Goal: Navigation & Orientation: Find specific page/section

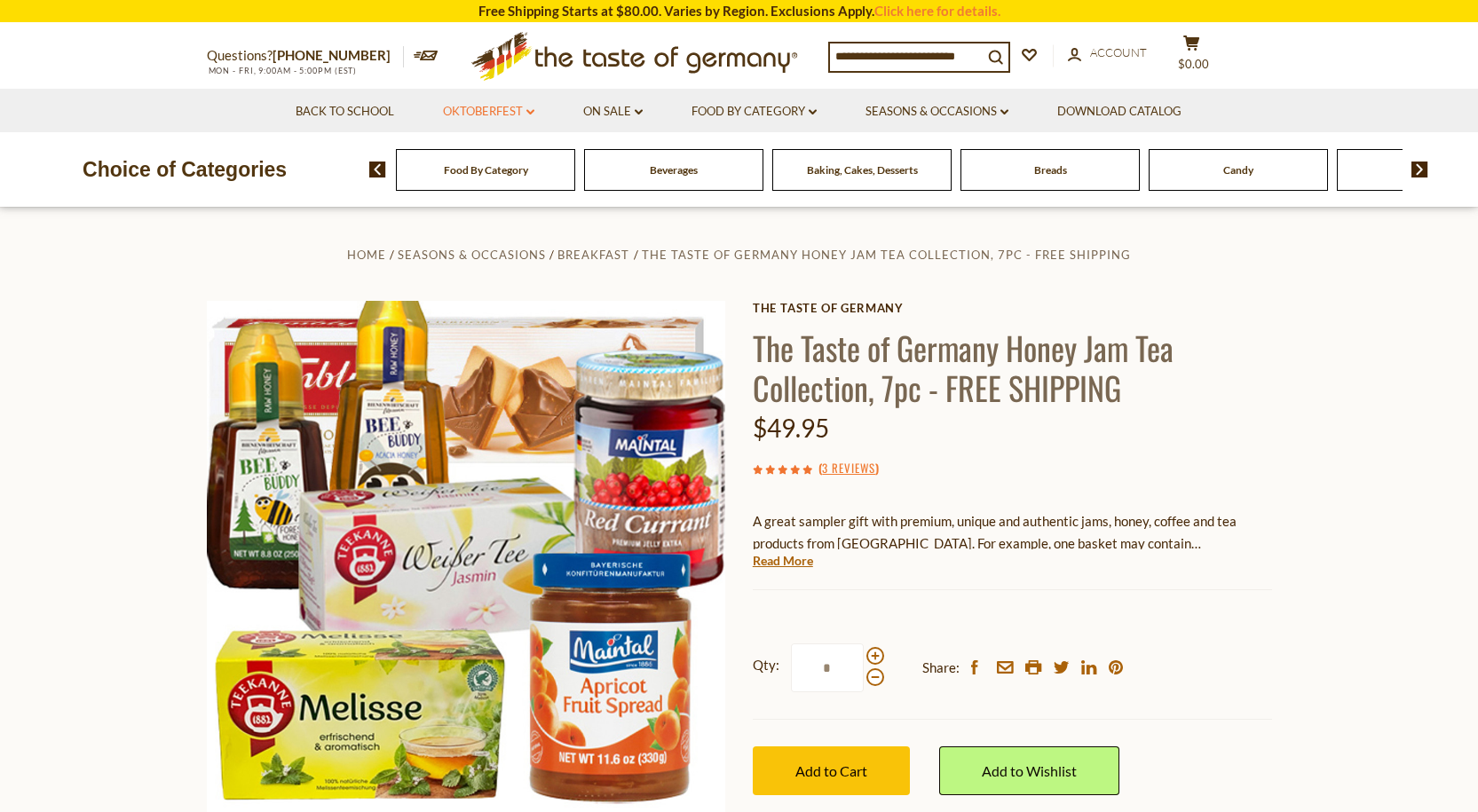
click at [500, 108] on link "Oktoberfest dropdown_arrow" at bounding box center [489, 111] width 91 height 20
click at [575, 183] on div "Baking, Cakes, Desserts" at bounding box center [486, 170] width 179 height 42
click at [575, 179] on div "Baking, Cakes, Desserts" at bounding box center [486, 170] width 179 height 42
click at [566, 179] on div "Baking, Cakes, Desserts" at bounding box center [477, 170] width 179 height 42
click at [474, 105] on link "Oktoberfest dropdown_arrow" at bounding box center [489, 111] width 91 height 20
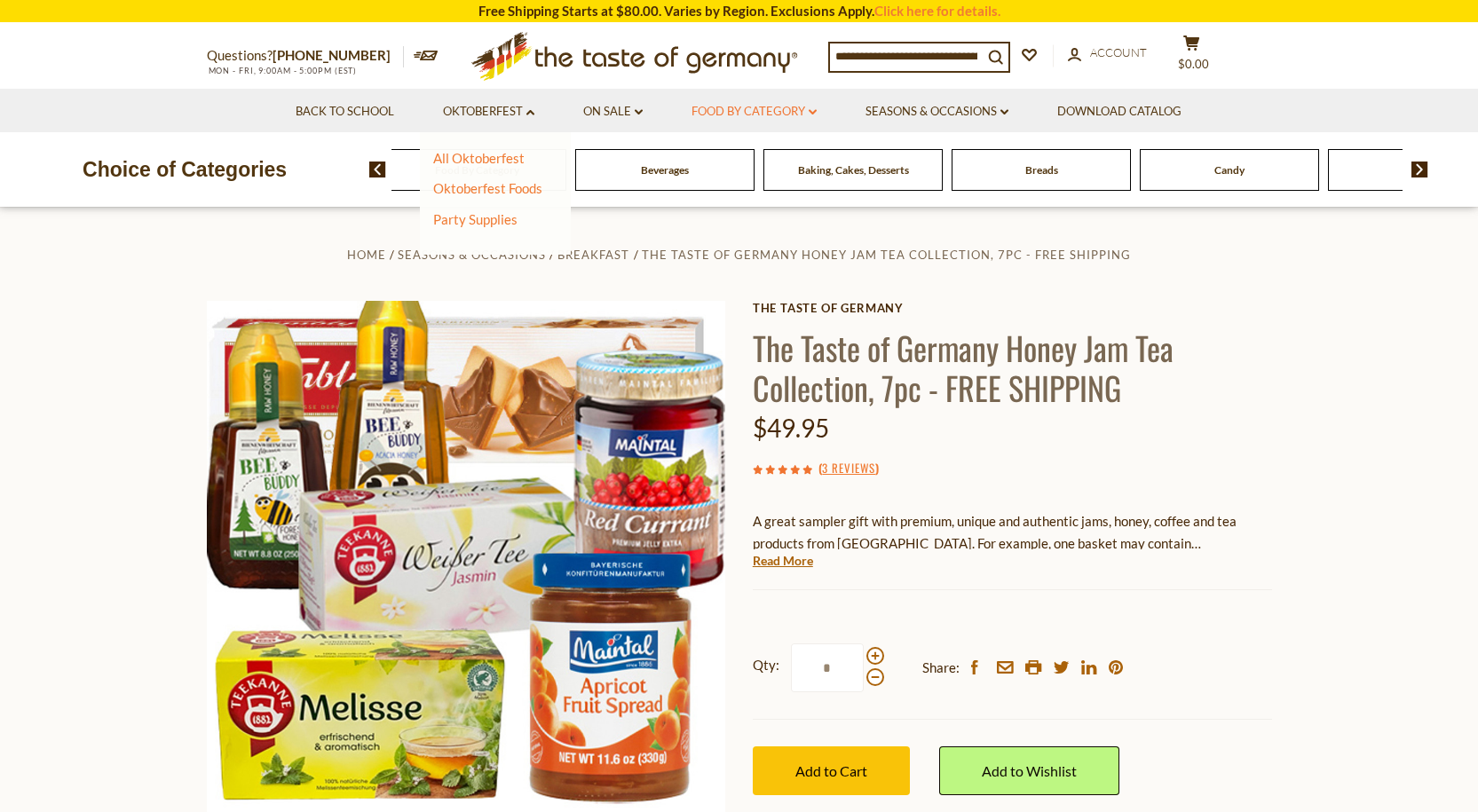
click at [738, 106] on link "Food By Category dropdown_arrow" at bounding box center [753, 111] width 125 height 20
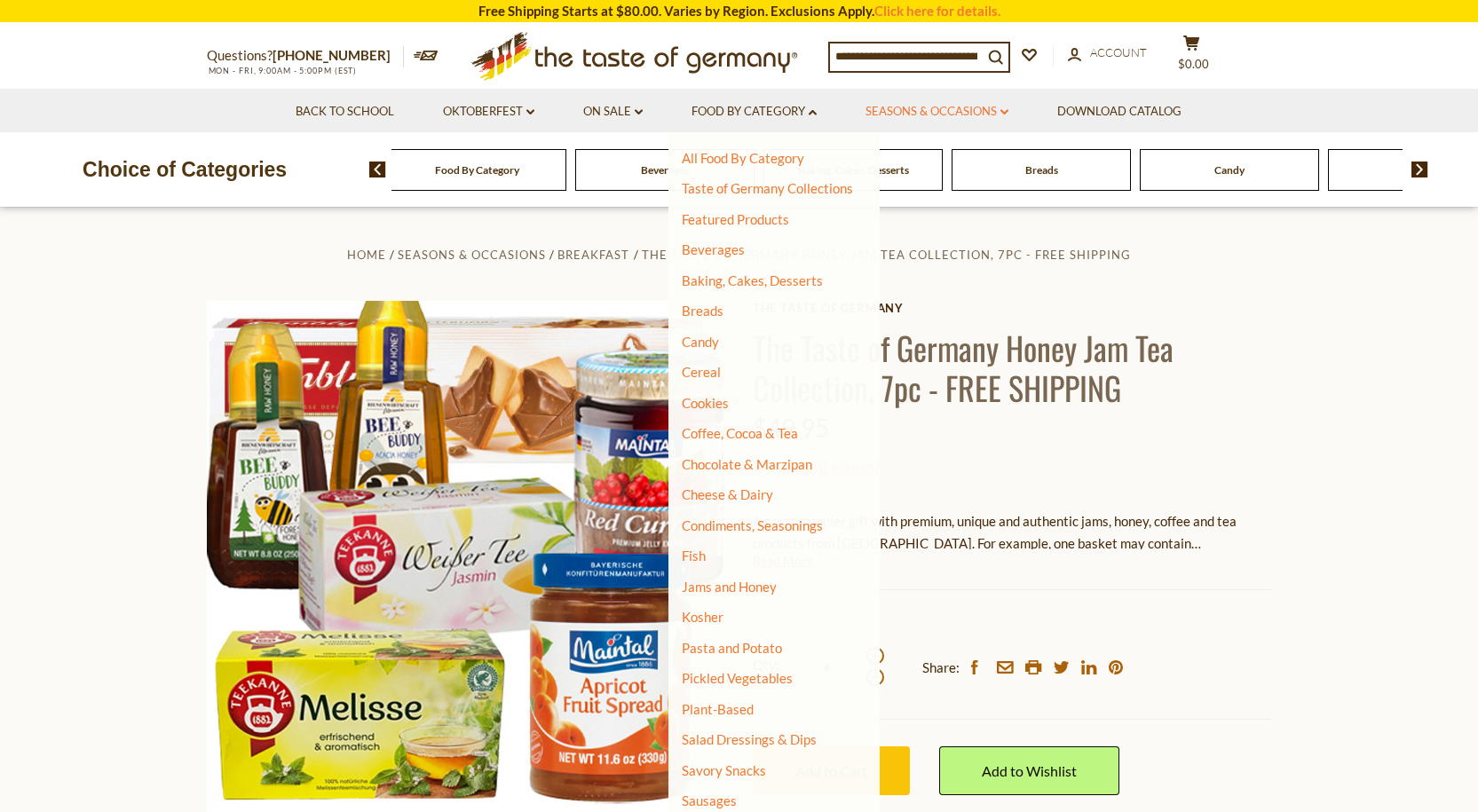
click at [970, 108] on link "Seasons & Occasions dropdown_arrow" at bounding box center [936, 111] width 143 height 20
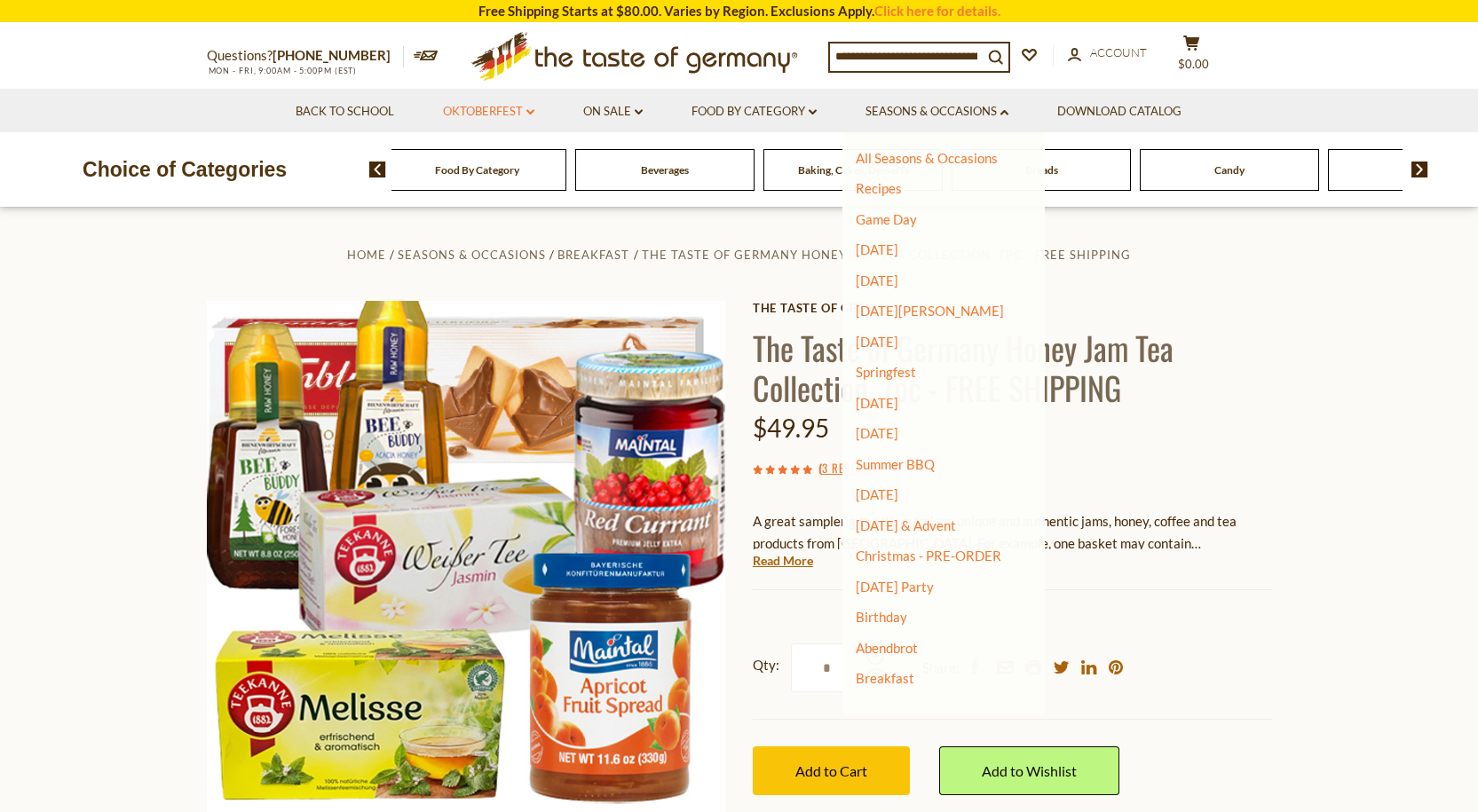
click at [467, 115] on link "Oktoberfest dropdown_arrow" at bounding box center [489, 111] width 91 height 20
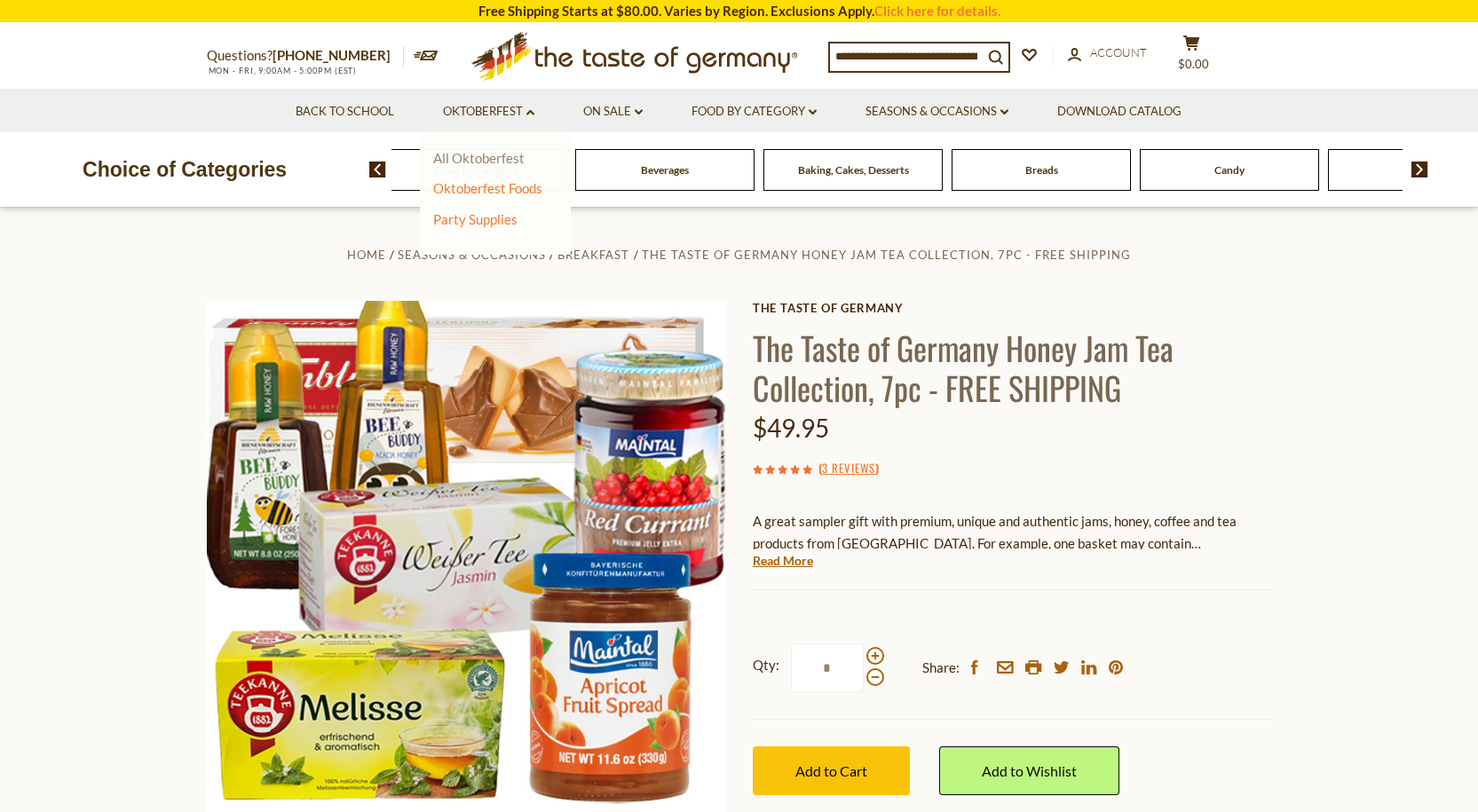
click at [463, 157] on link "All Oktoberfest" at bounding box center [478, 158] width 91 height 16
